Goal: Information Seeking & Learning: Learn about a topic

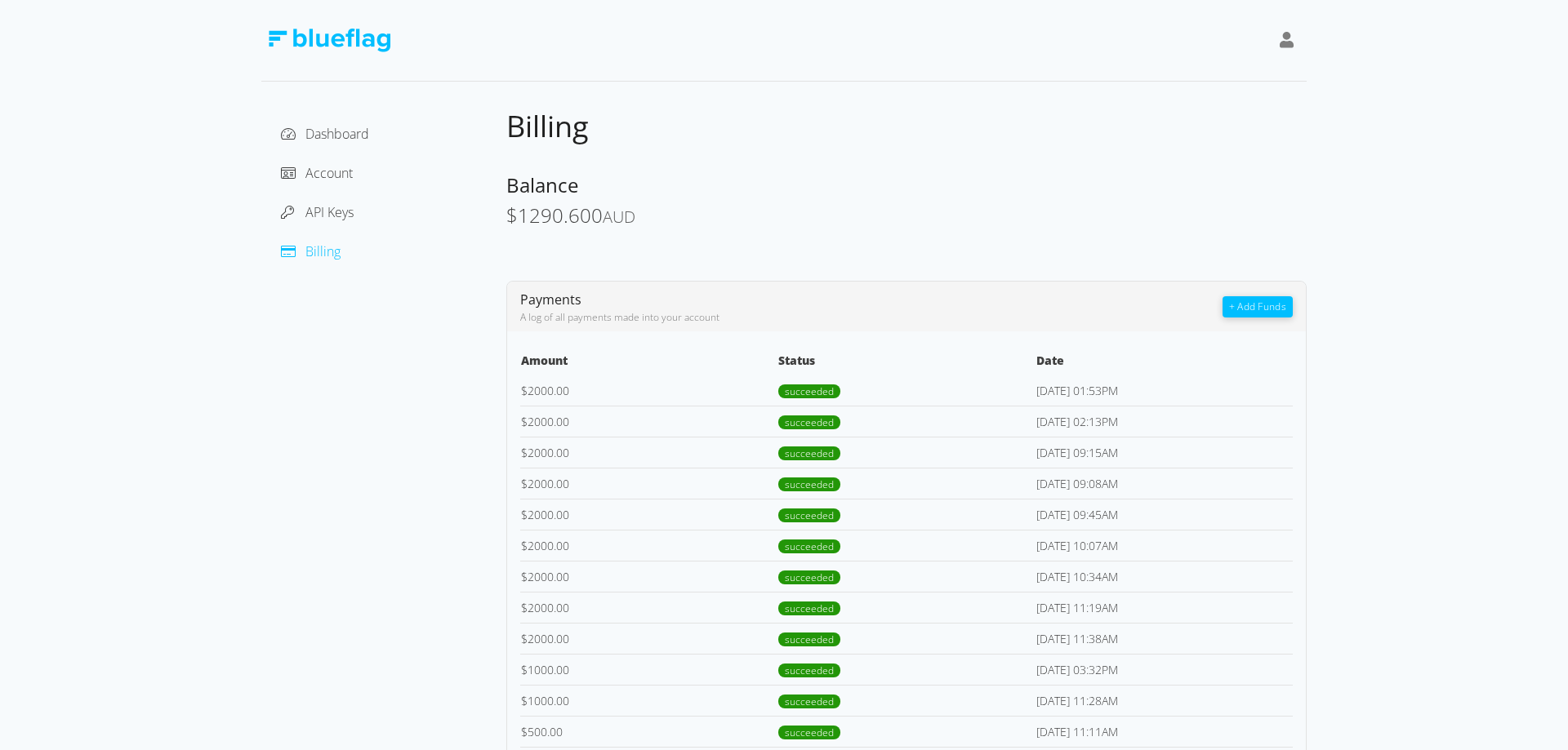
click at [317, 245] on span "Billing" at bounding box center [323, 252] width 35 height 18
click at [313, 129] on span "Dashboard" at bounding box center [337, 134] width 64 height 18
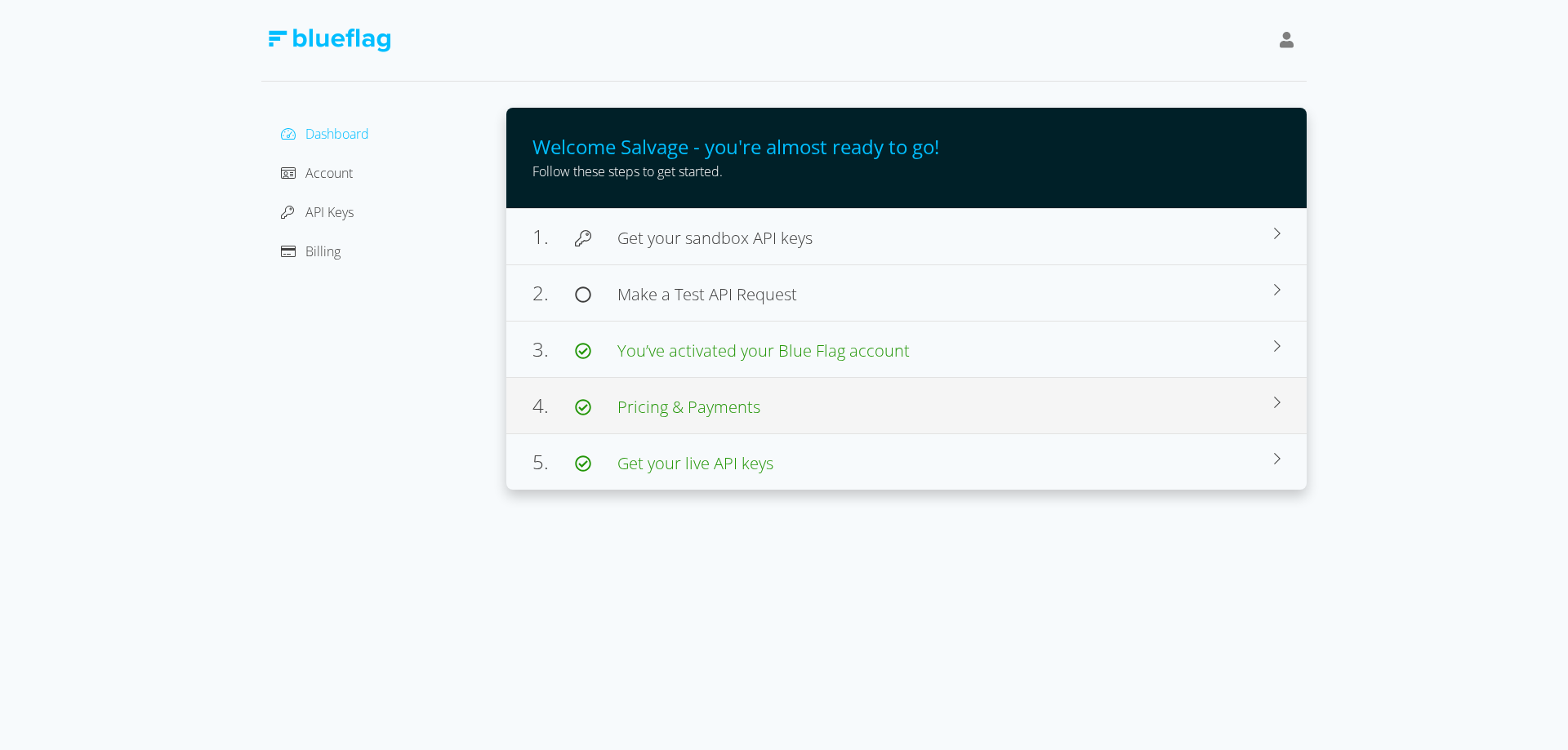
click at [742, 398] on span "Pricing & Payments" at bounding box center [688, 407] width 143 height 22
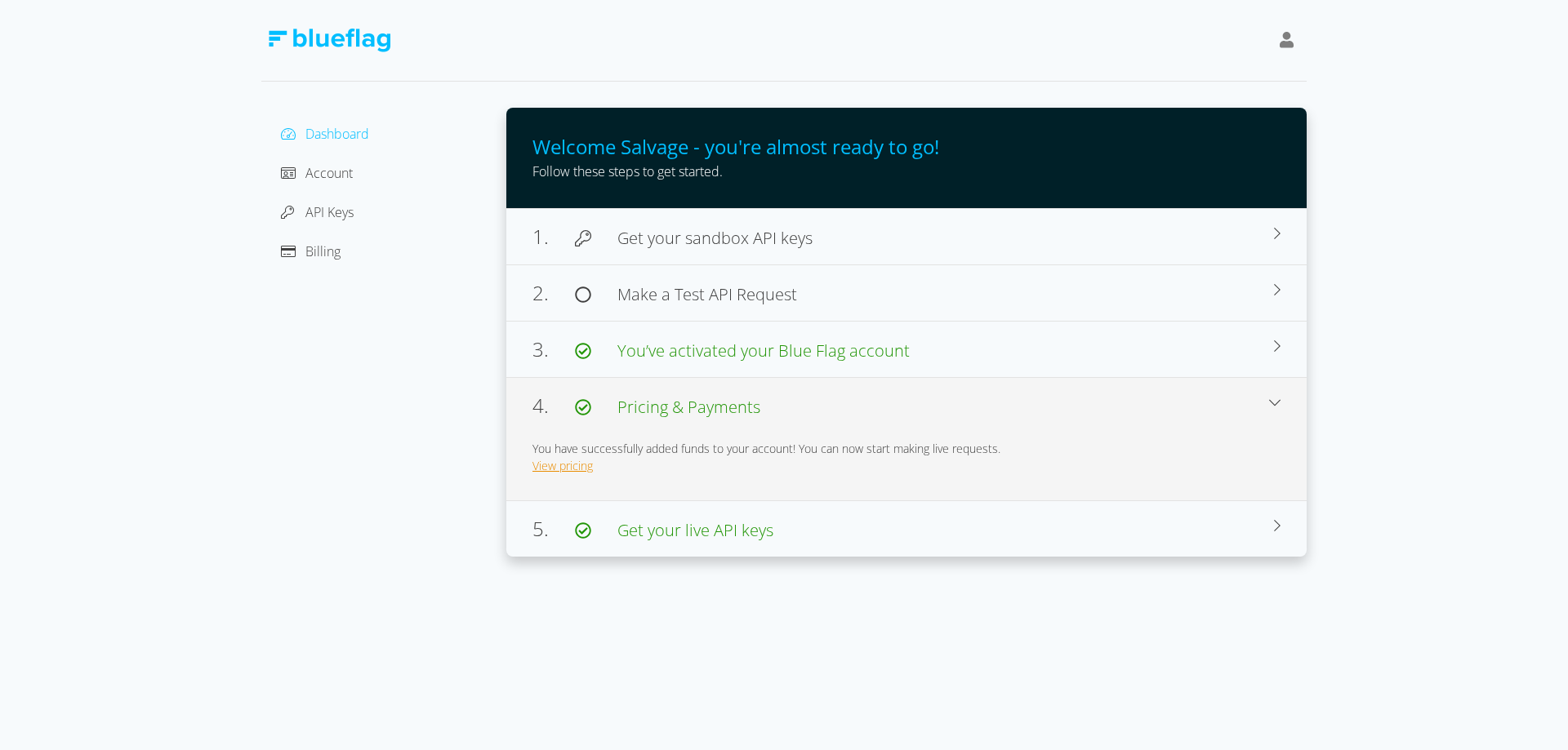
click at [565, 467] on link "View pricing" at bounding box center [562, 466] width 61 height 16
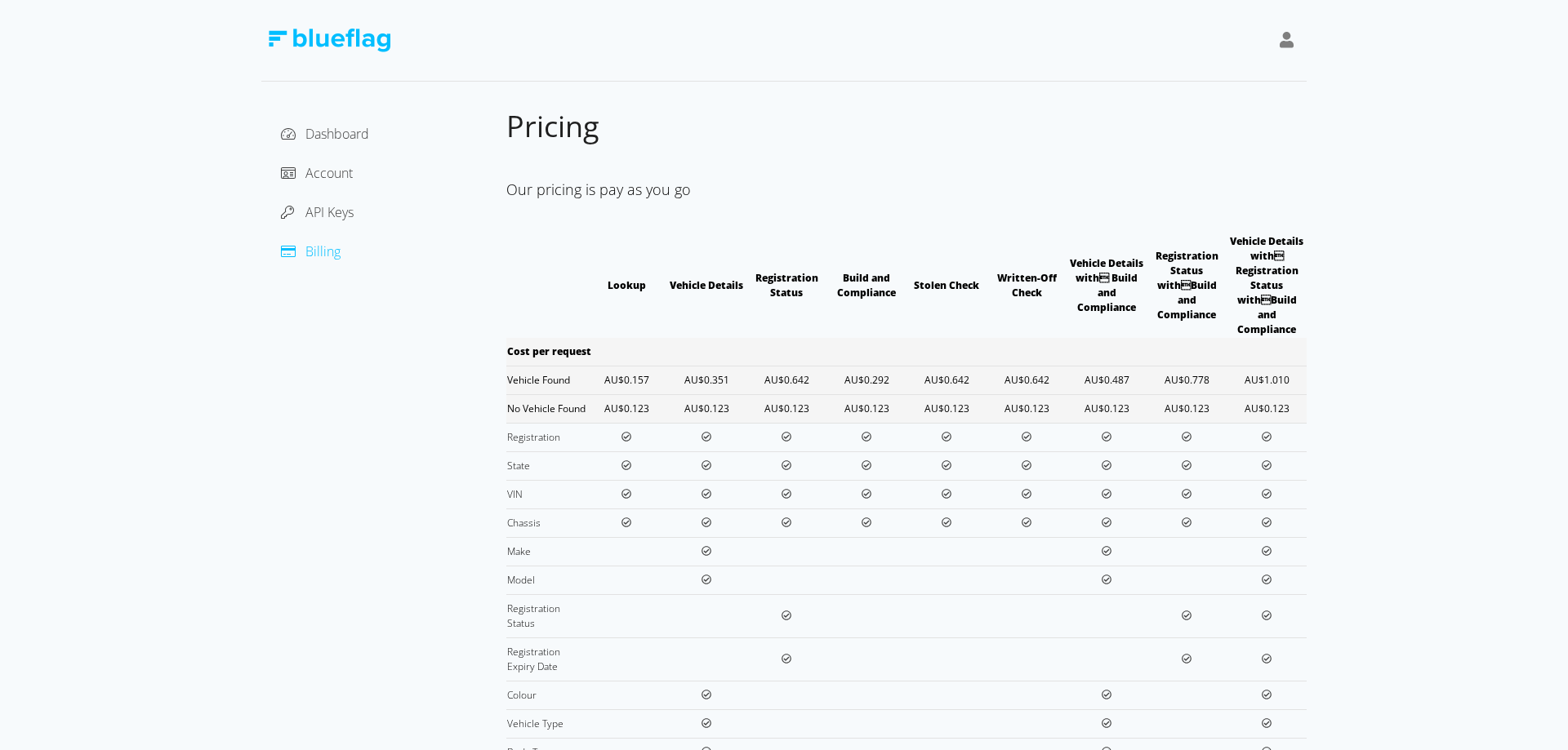
scroll to position [14, 0]
